Goal: Task Accomplishment & Management: Use online tool/utility

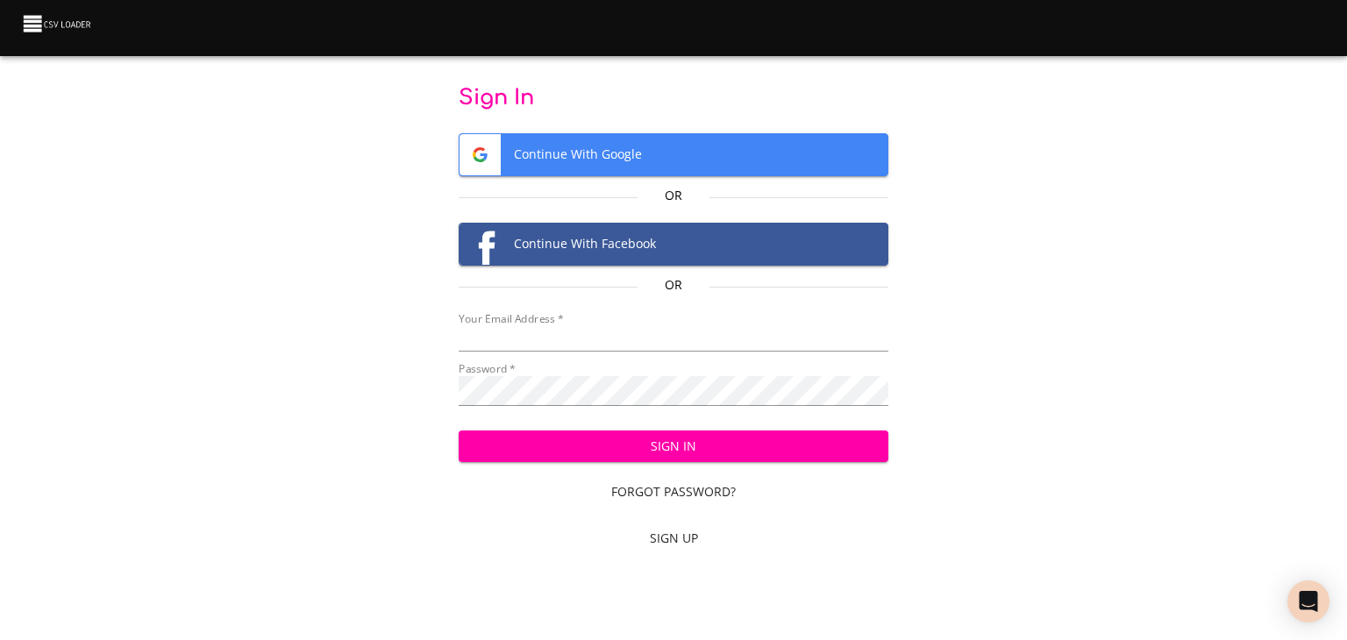
type input "[EMAIL_ADDRESS][DOMAIN_NAME]"
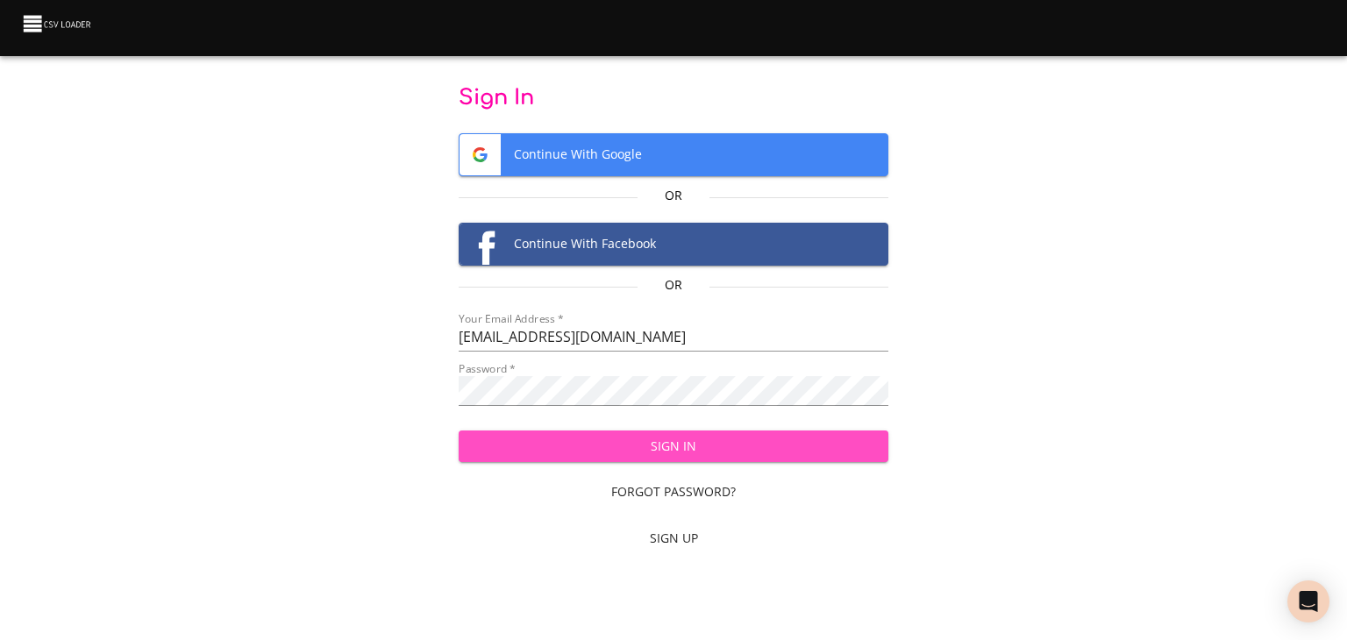
click at [693, 458] on span "Sign In" at bounding box center [674, 447] width 403 height 22
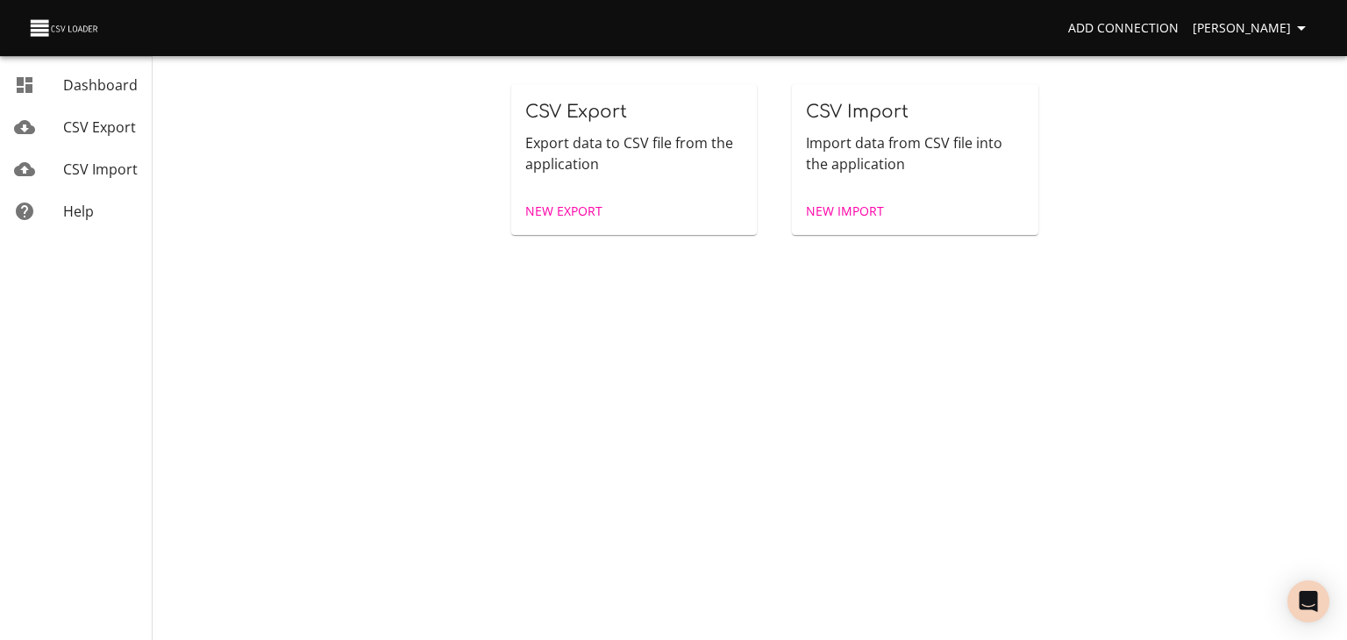
click at [84, 179] on span "CSV Import" at bounding box center [100, 169] width 75 height 19
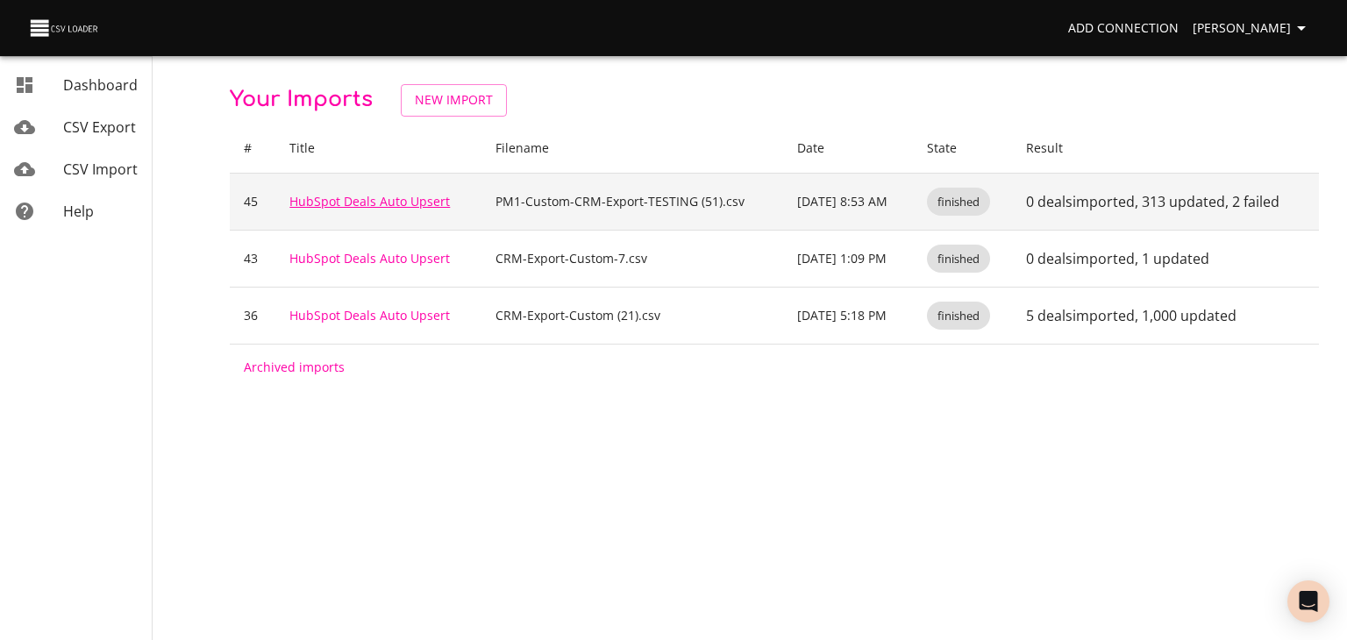
click at [329, 210] on link "HubSpot Deals Auto Upsert" at bounding box center [369, 201] width 161 height 17
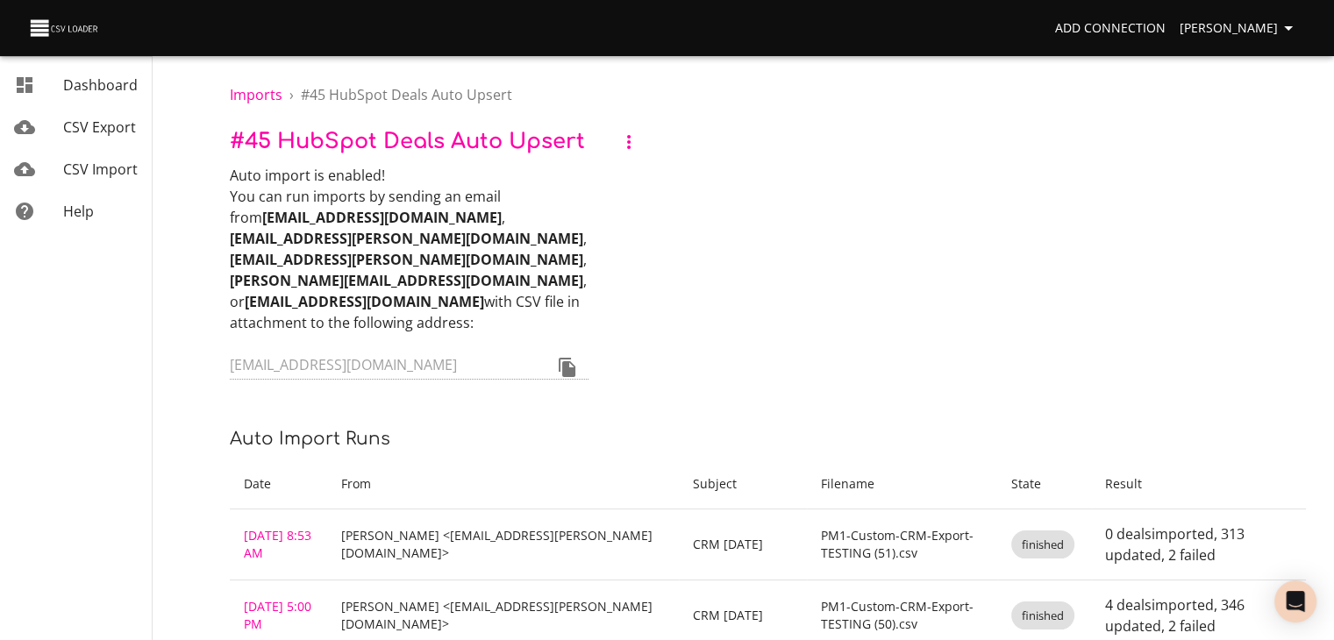
scroll to position [88, 0]
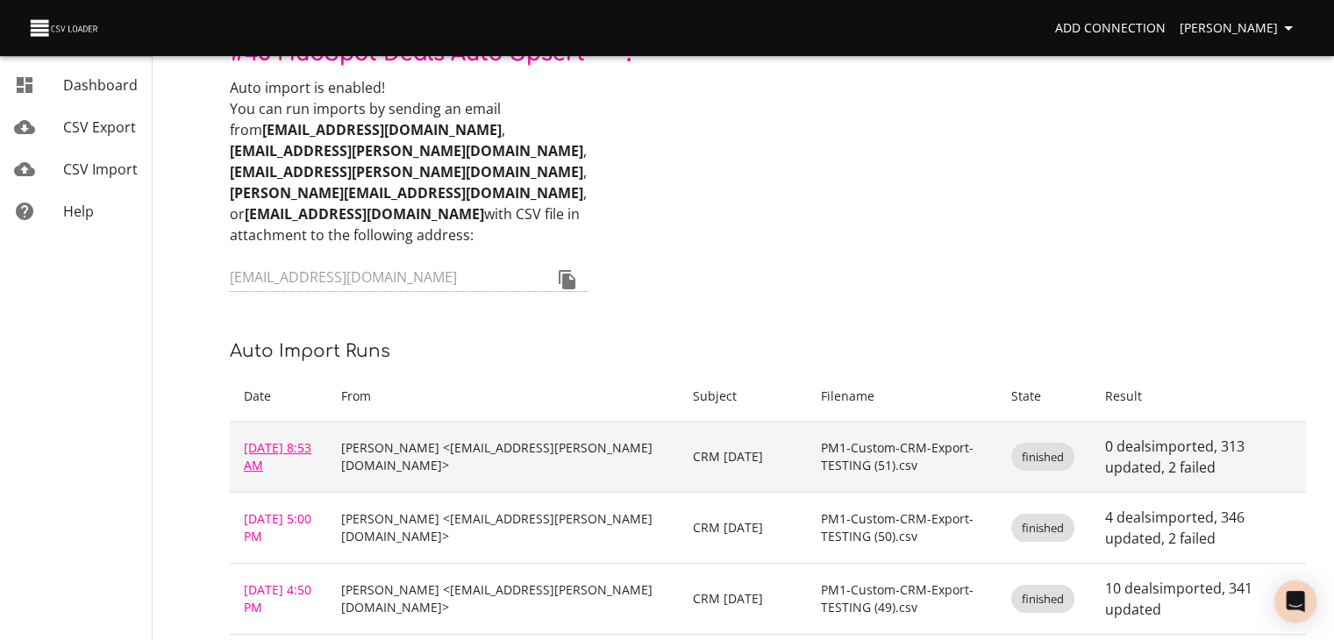
click at [298, 474] on link "Oct 14, 2025 8:53 AM" at bounding box center [278, 456] width 68 height 34
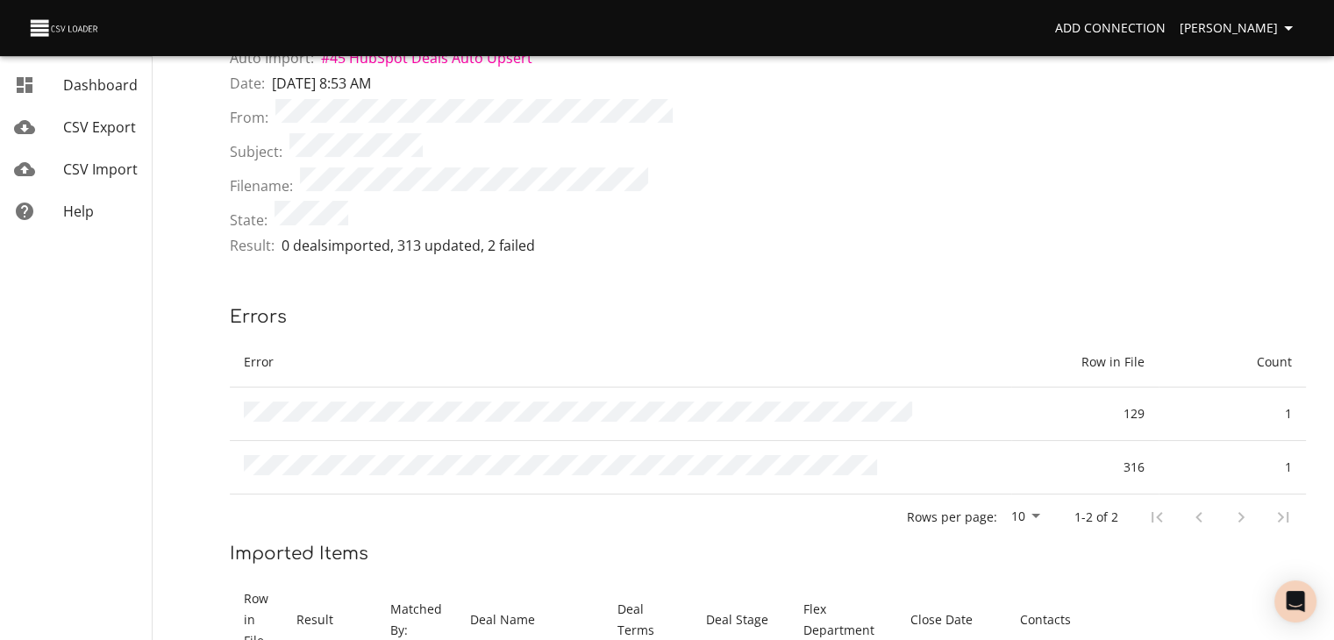
scroll to position [88, 0]
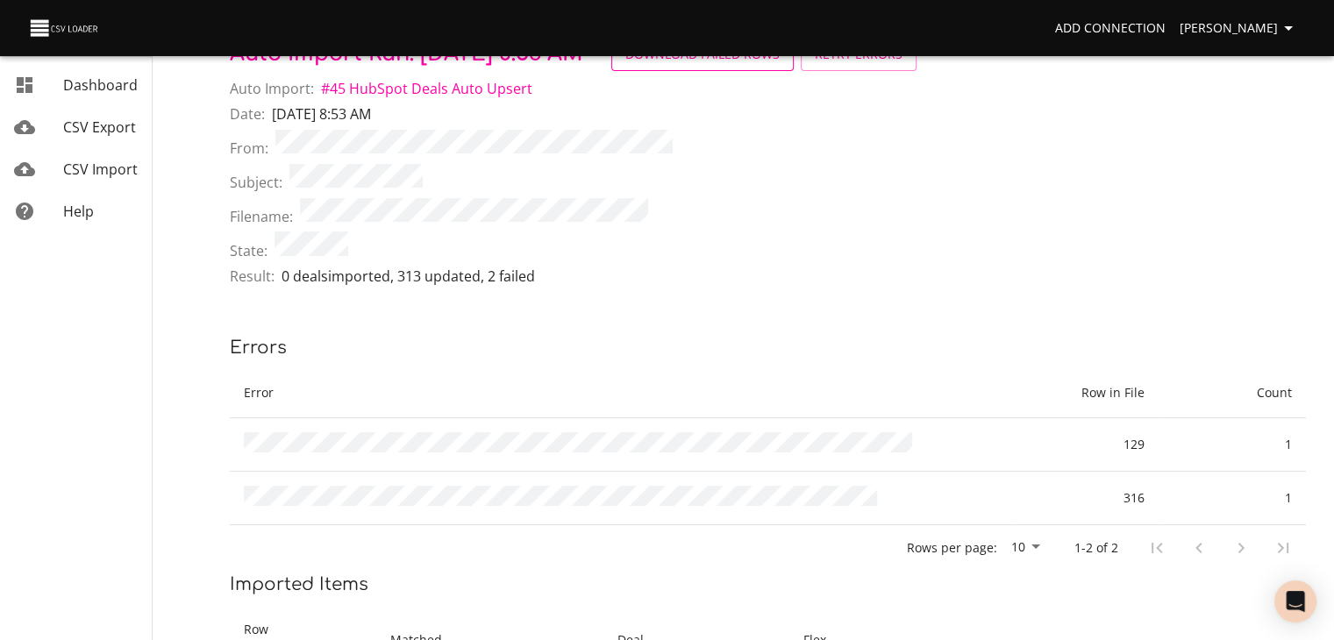
click at [780, 61] on span "Download Failed Rows" at bounding box center [702, 55] width 154 height 22
